Goal: Navigation & Orientation: Find specific page/section

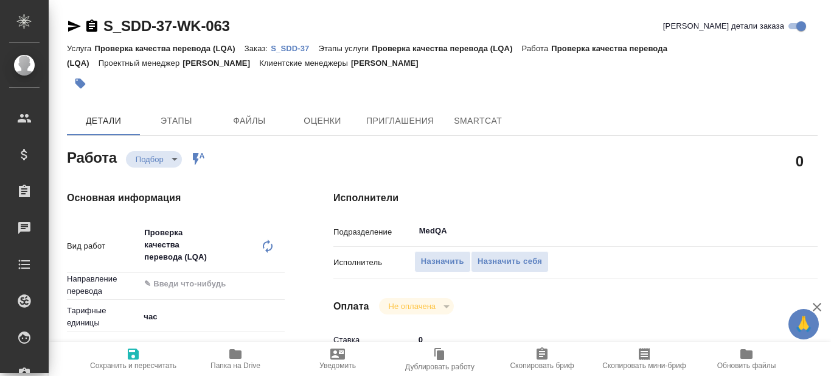
type textarea "x"
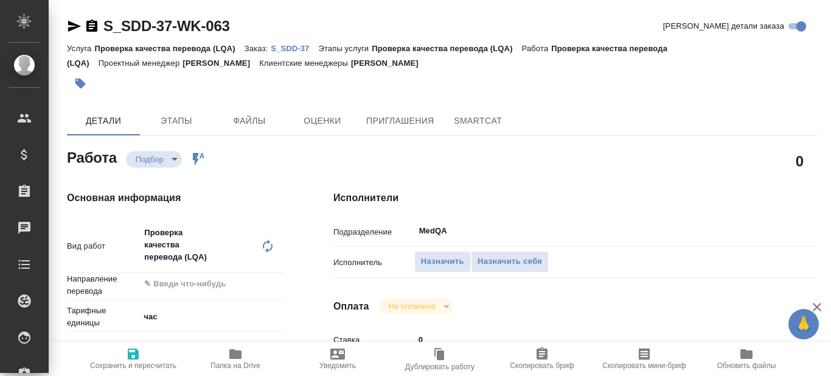
type textarea "x"
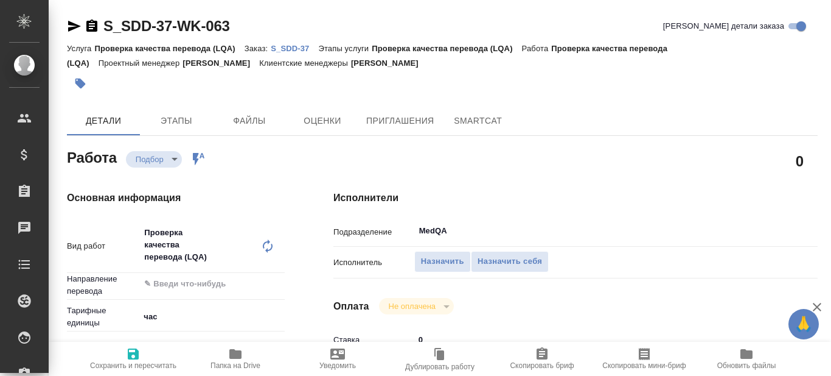
type textarea "x"
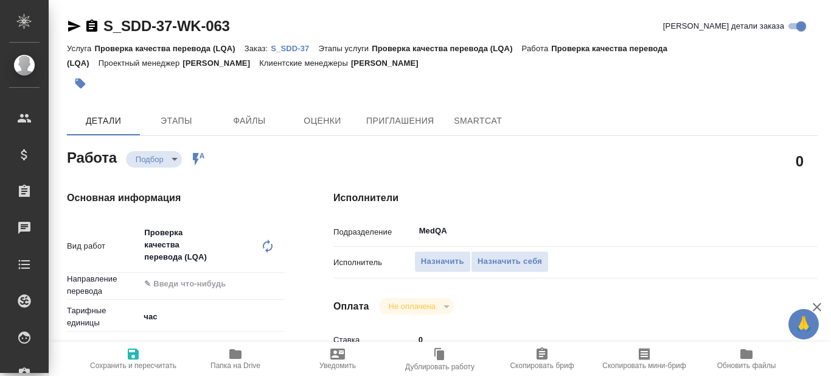
type textarea "x"
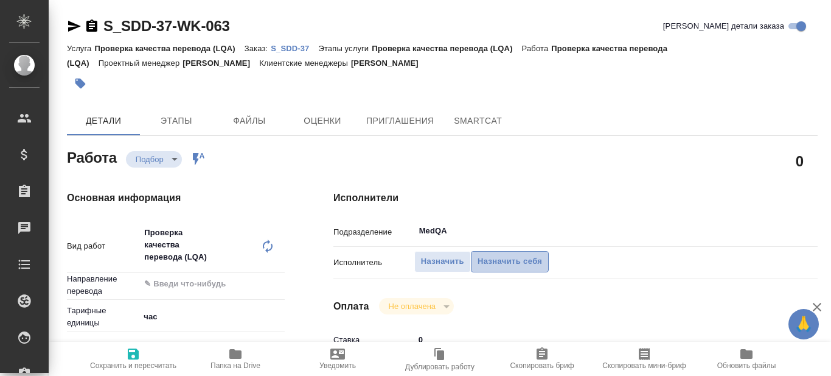
click at [523, 261] on span "Назначить себя" at bounding box center [510, 261] width 65 height 14
type textarea "x"
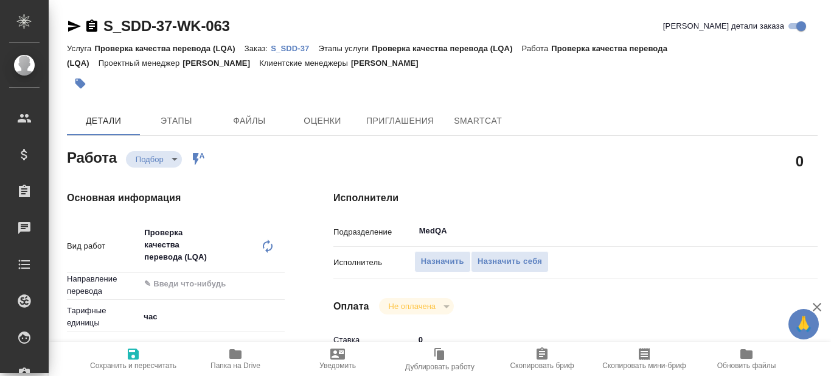
type textarea "x"
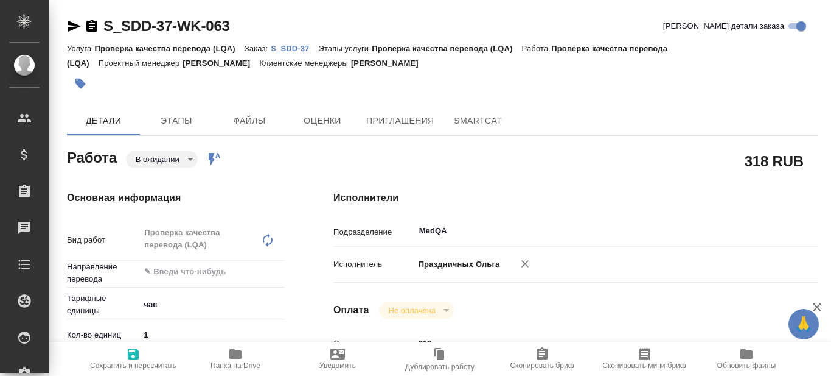
type textarea "x"
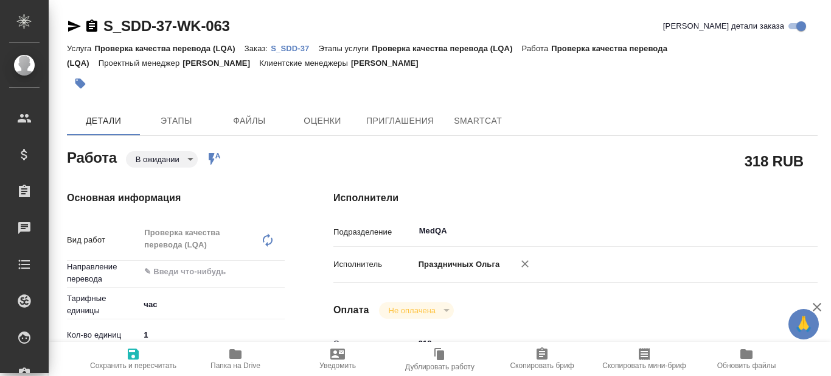
type textarea "x"
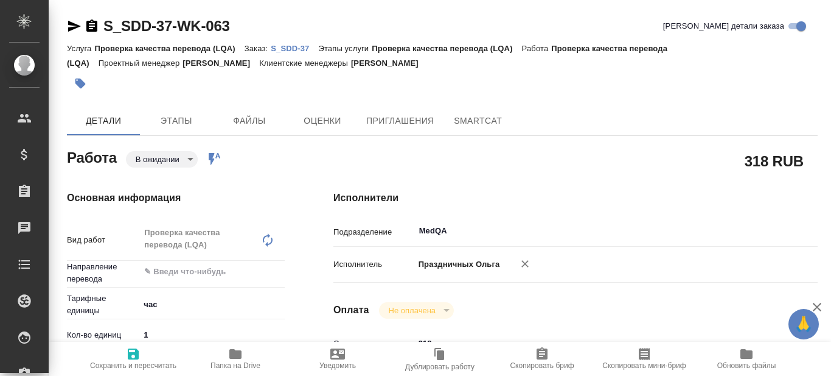
type textarea "x"
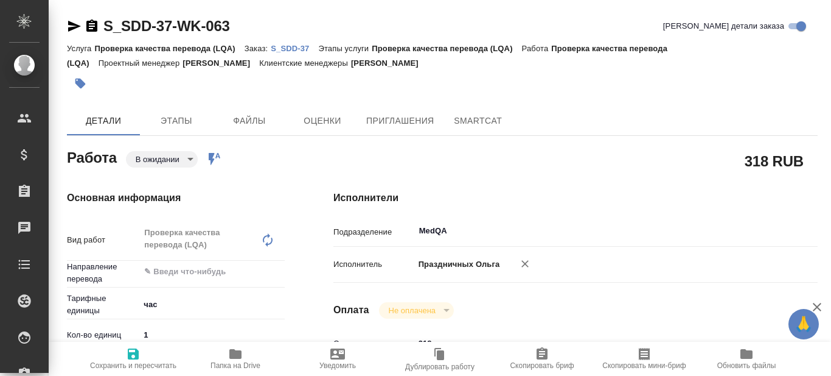
type textarea "x"
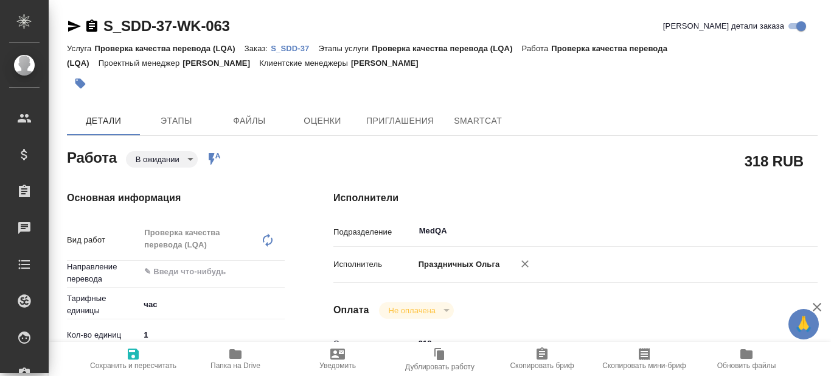
type textarea "x"
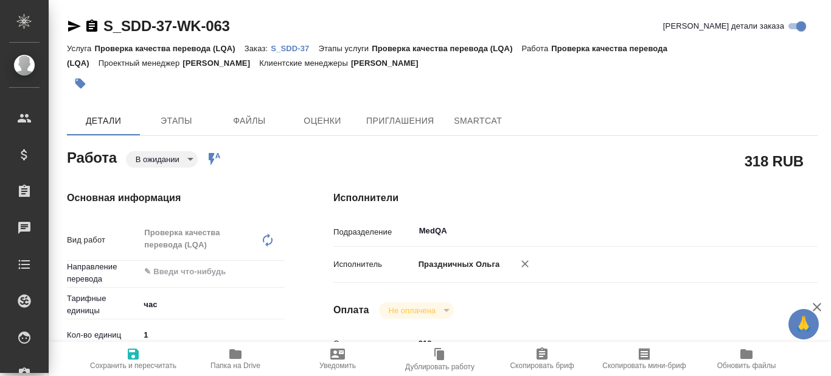
type textarea "x"
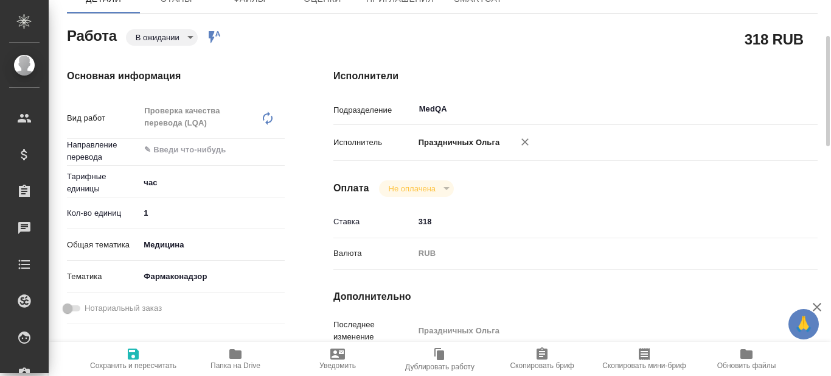
scroll to position [183, 0]
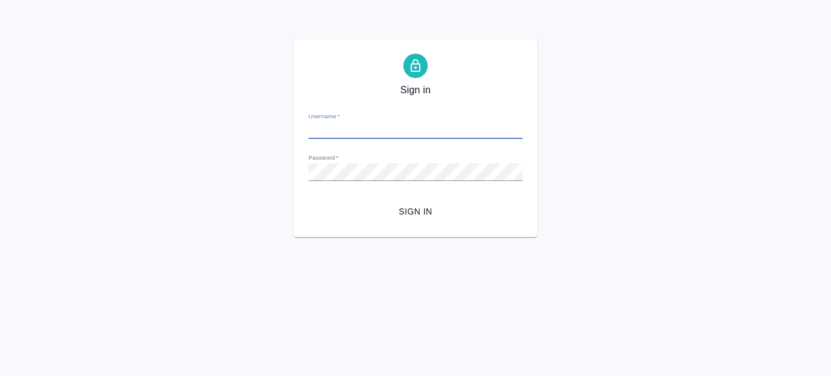
type input "olga.prazdnichnykh@awatera.com"
click at [418, 217] on span "Sign in" at bounding box center [415, 211] width 195 height 15
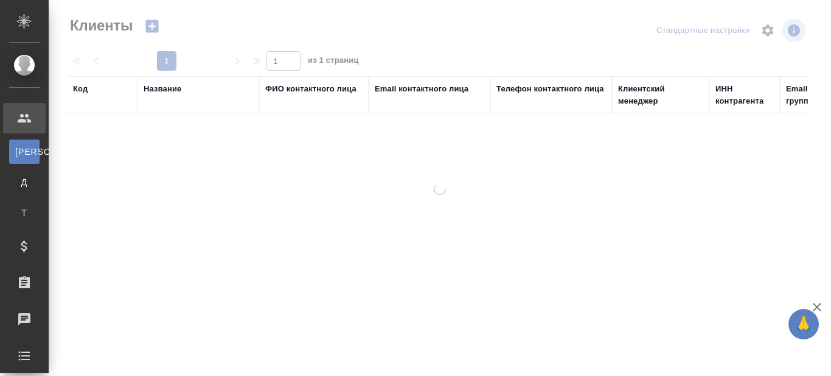
select select "RU"
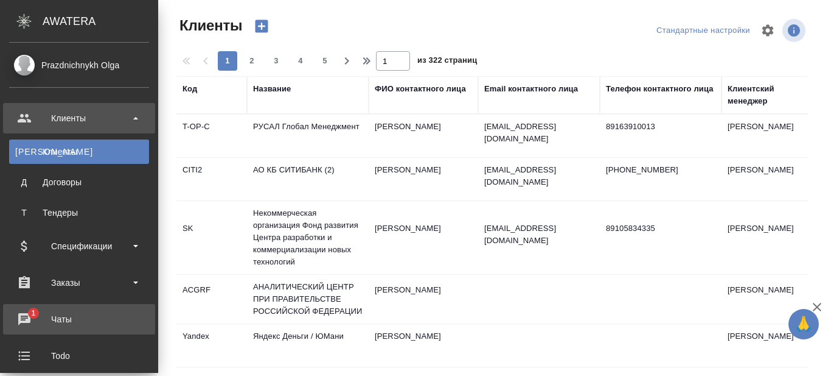
click at [32, 317] on div "Чаты" at bounding box center [79, 319] width 140 height 18
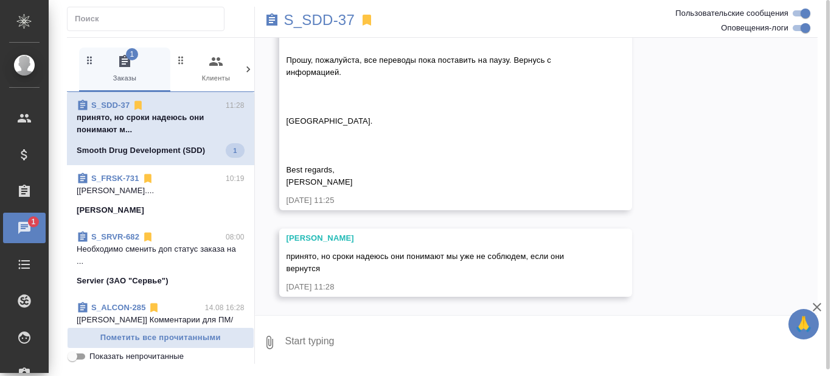
scroll to position [28495, 0]
